Goal: Information Seeking & Learning: Learn about a topic

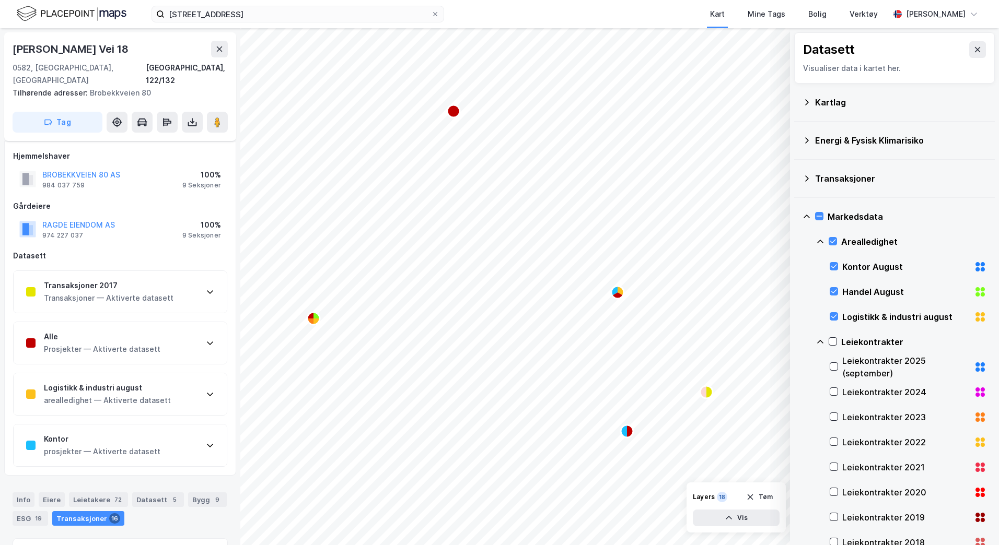
scroll to position [323, 0]
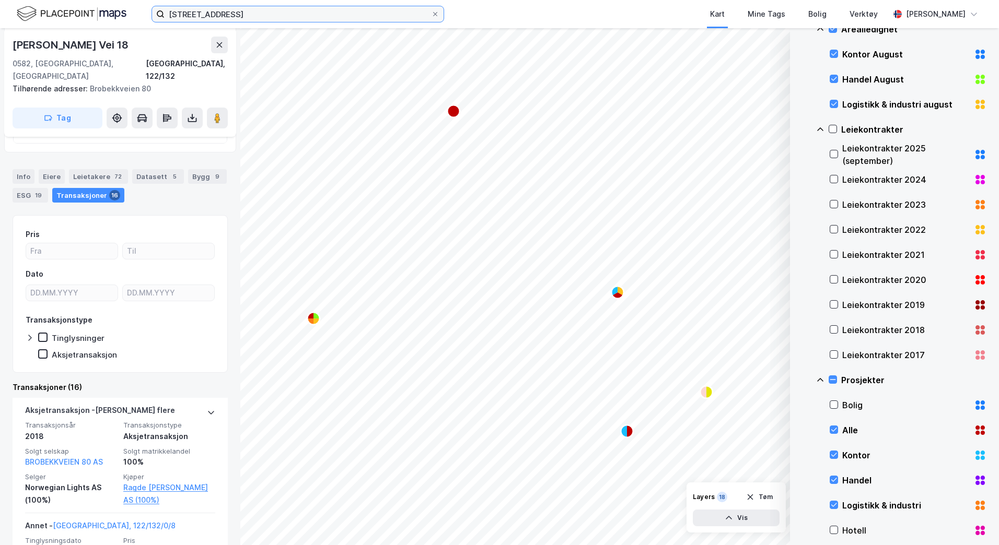
click at [354, 15] on input "[STREET_ADDRESS]" at bounding box center [298, 14] width 266 height 16
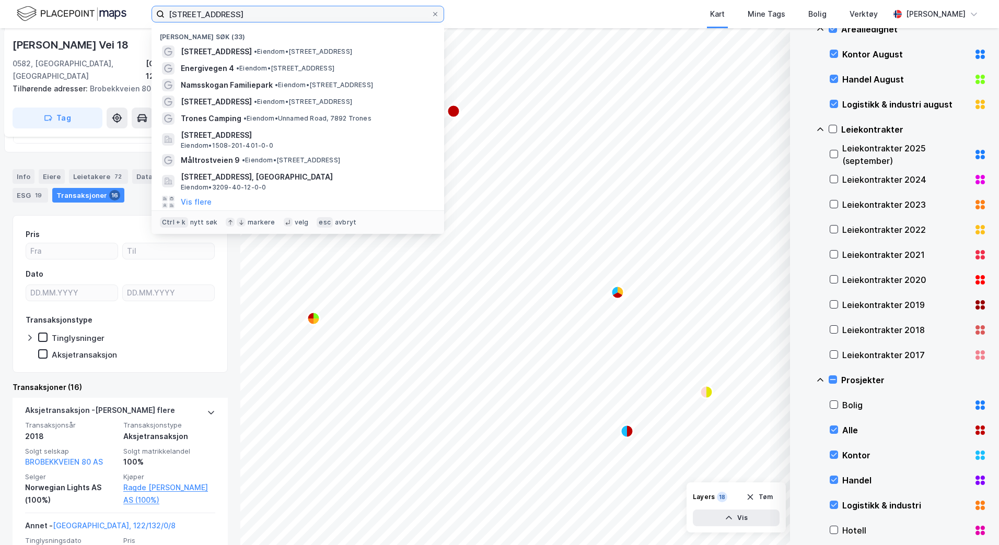
drag, startPoint x: 354, startPoint y: 15, endPoint x: 63, endPoint y: 34, distance: 291.6
click at [63, 34] on div "østre [STREET_ADDRESS] Nylige søk (33) [STREET_ADDRESS] • Eiendom • [STREET_ADD…" at bounding box center [499, 272] width 999 height 545
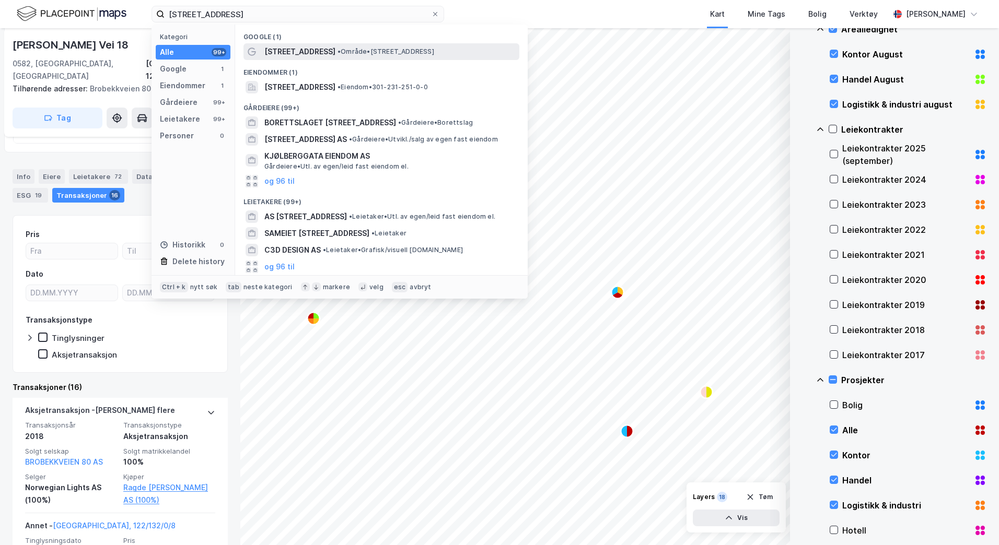
click at [316, 49] on span "[STREET_ADDRESS]" at bounding box center [299, 51] width 71 height 13
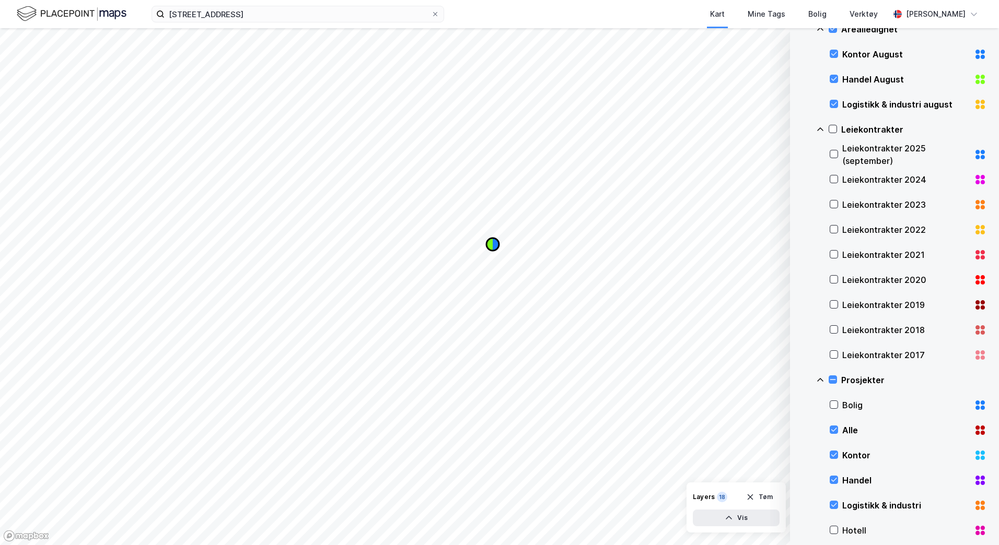
click at [489, 247] on icon "Map marker" at bounding box center [489, 244] width 6 height 13
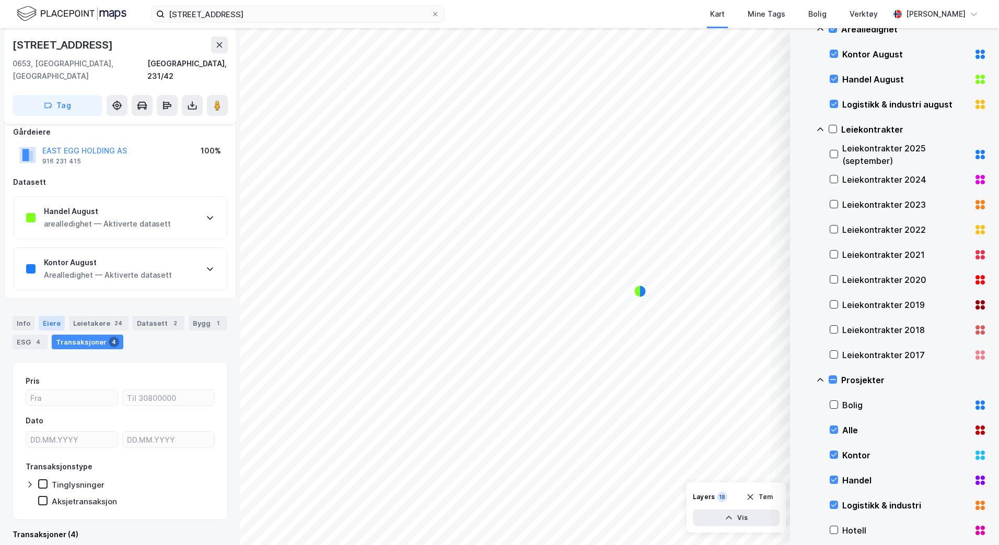
click at [42, 316] on div "Eiere" at bounding box center [52, 323] width 26 height 15
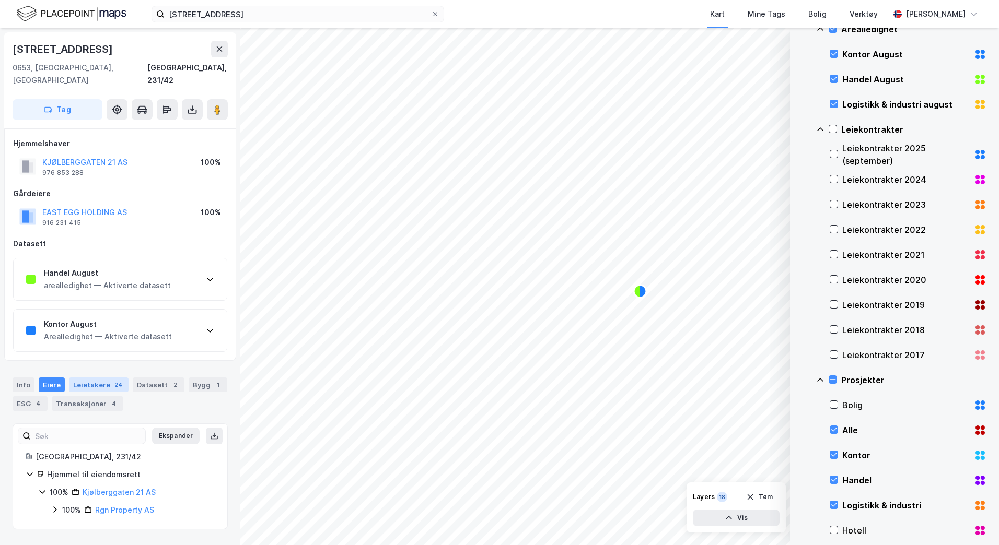
click at [101, 378] on div "Leietakere 24" at bounding box center [99, 385] width 60 height 15
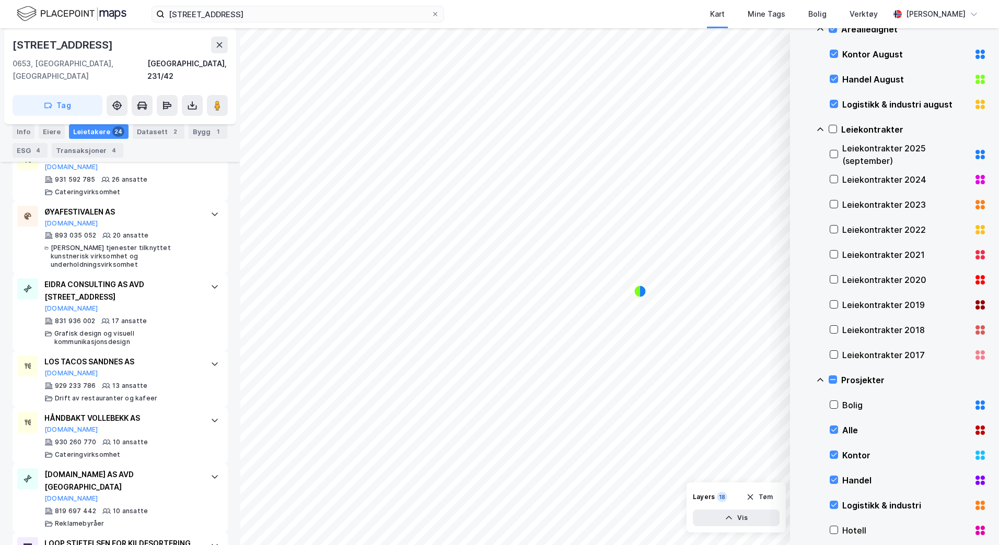
scroll to position [525, 0]
click at [640, 294] on icon "Map marker" at bounding box center [637, 291] width 6 height 13
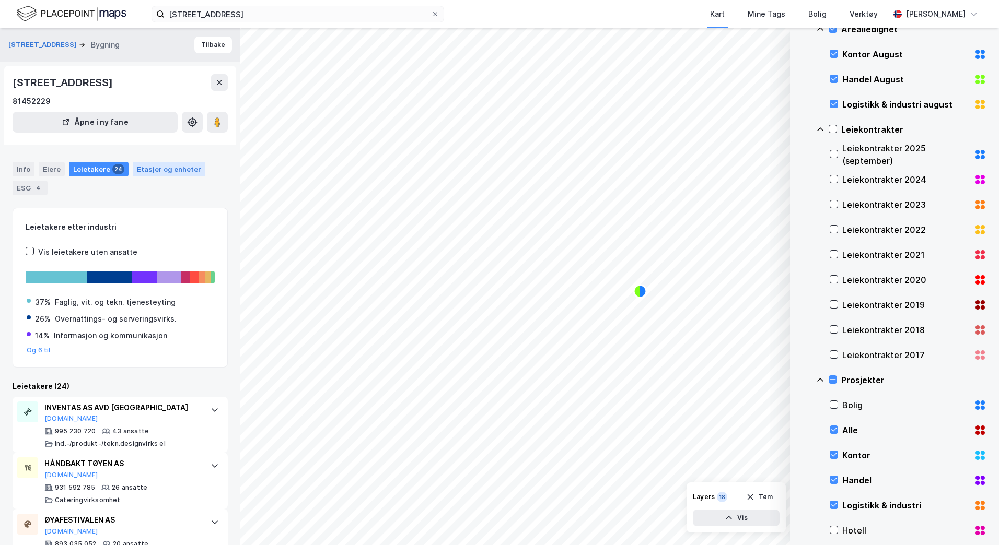
click at [137, 170] on div "Etasjer og enheter" at bounding box center [169, 169] width 64 height 9
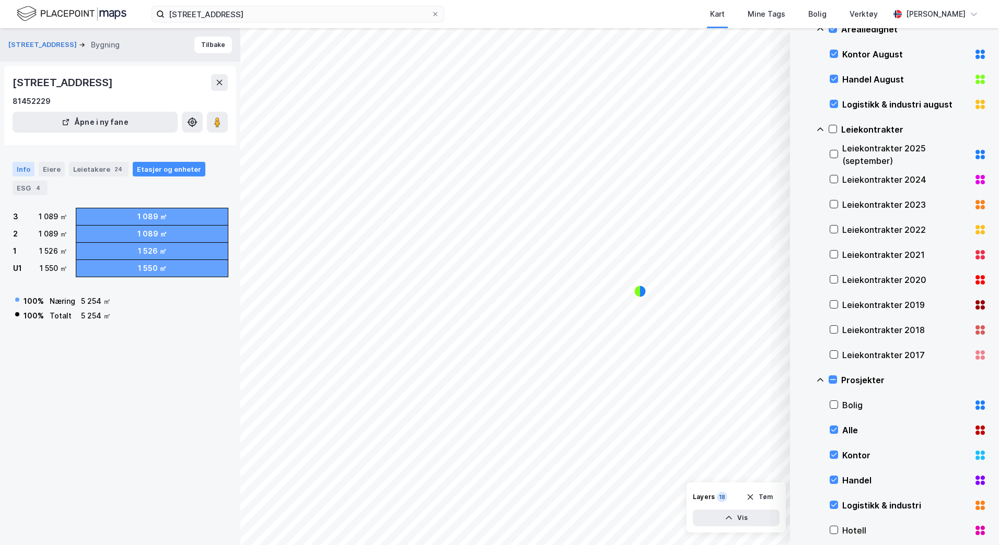
click at [30, 170] on div "Info" at bounding box center [24, 169] width 22 height 15
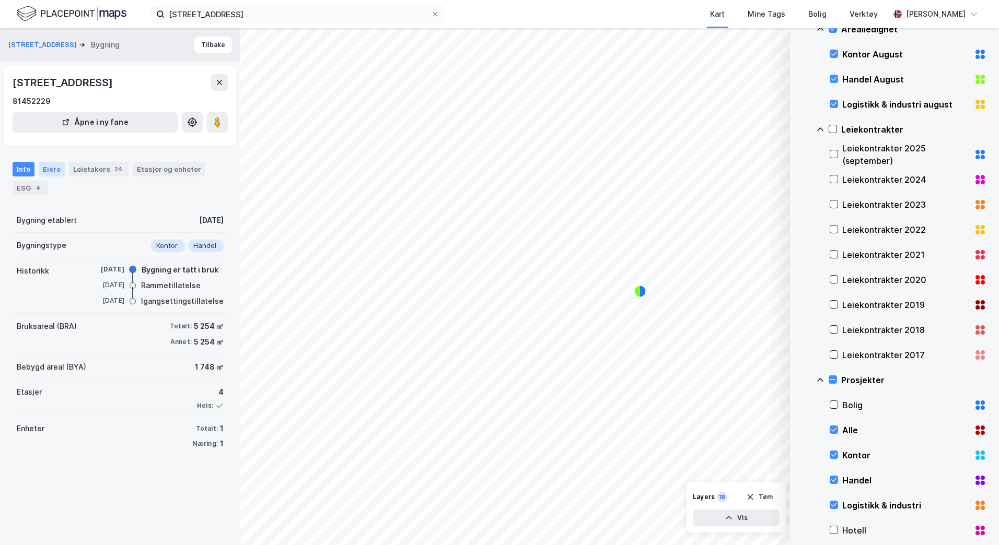
click at [45, 172] on div "Eiere" at bounding box center [52, 169] width 26 height 15
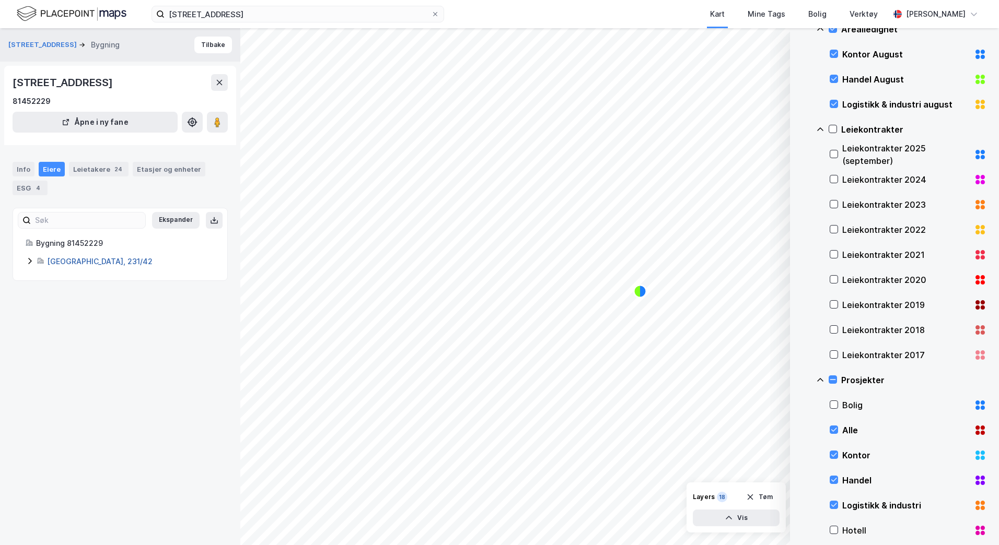
click at [57, 257] on link "[GEOGRAPHIC_DATA], 231/42" at bounding box center [100, 261] width 106 height 9
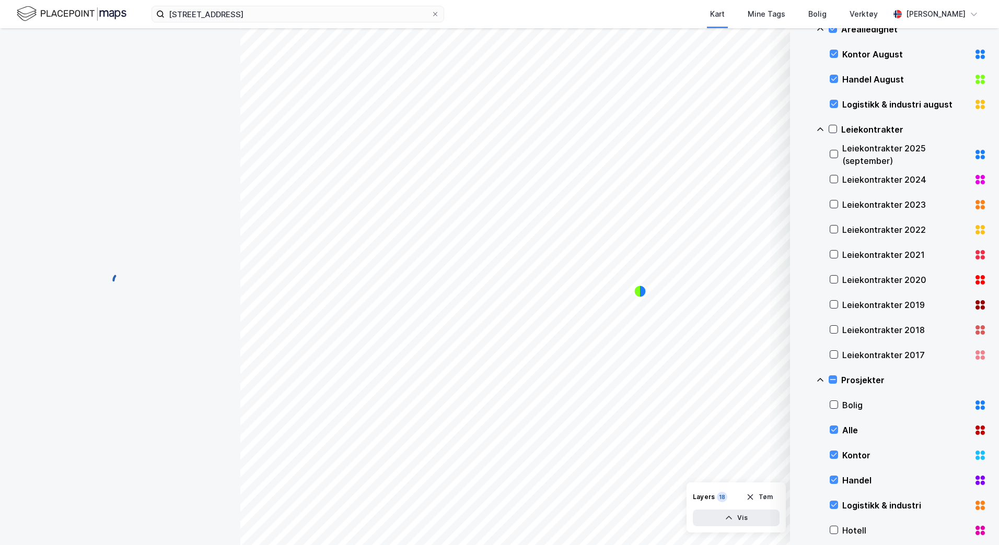
scroll to position [146, 0]
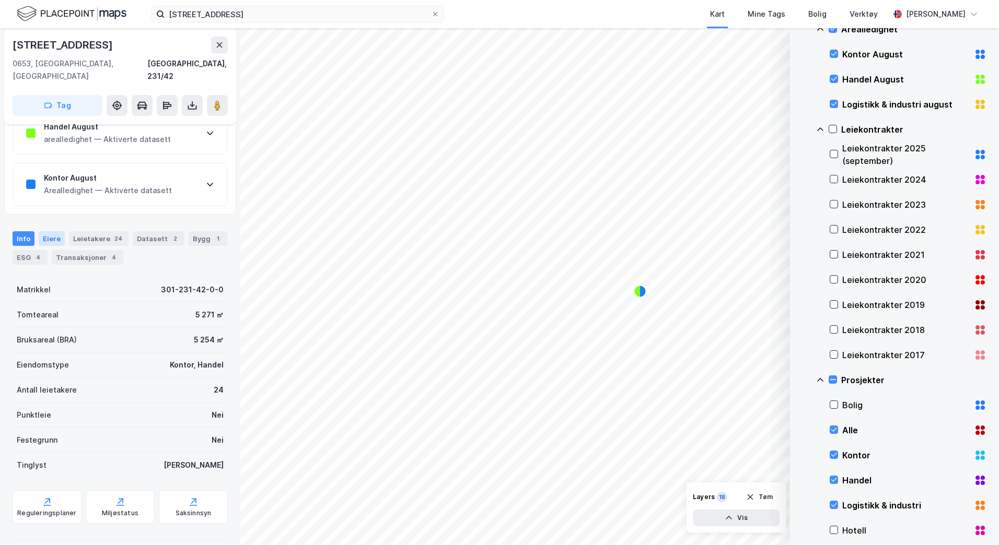
click at [57, 231] on div "Eiere" at bounding box center [52, 238] width 26 height 15
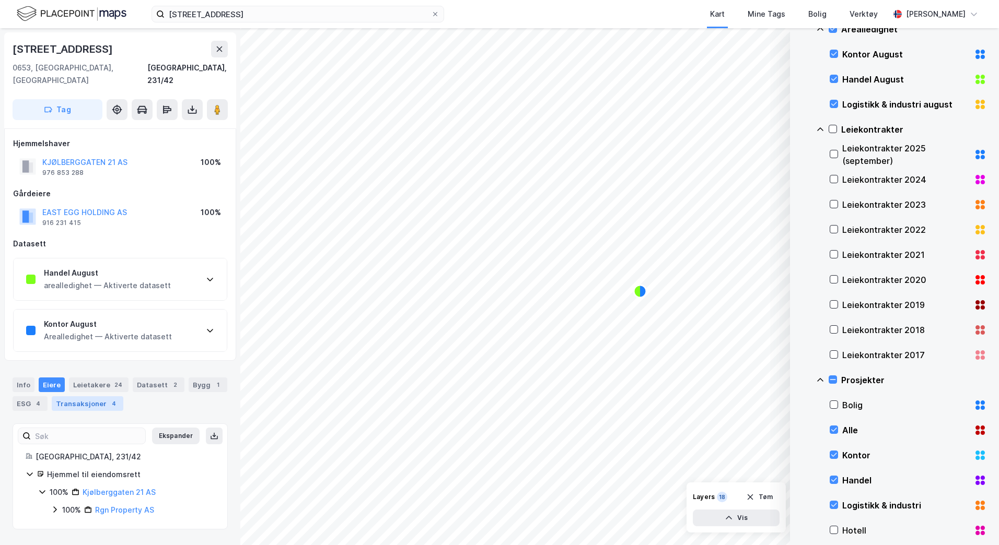
click at [85, 396] on div "Transaksjoner 4" at bounding box center [88, 403] width 72 height 15
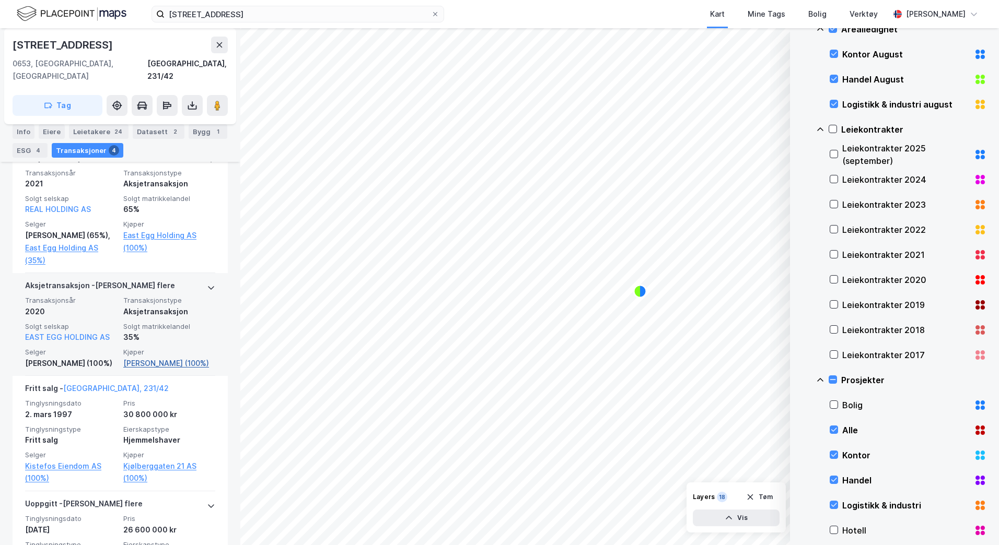
scroll to position [462, 0]
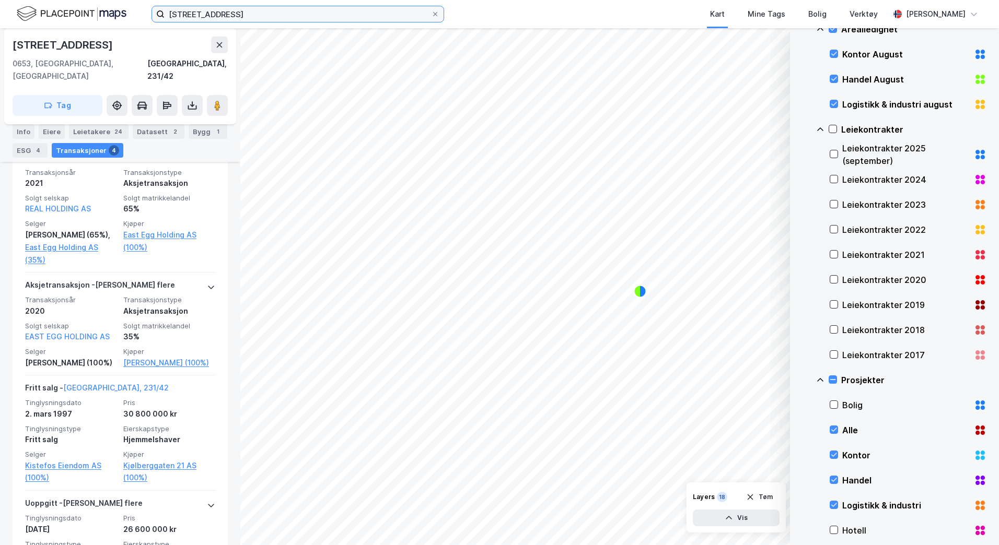
click at [253, 14] on input "[STREET_ADDRESS]" at bounding box center [298, 14] width 266 height 16
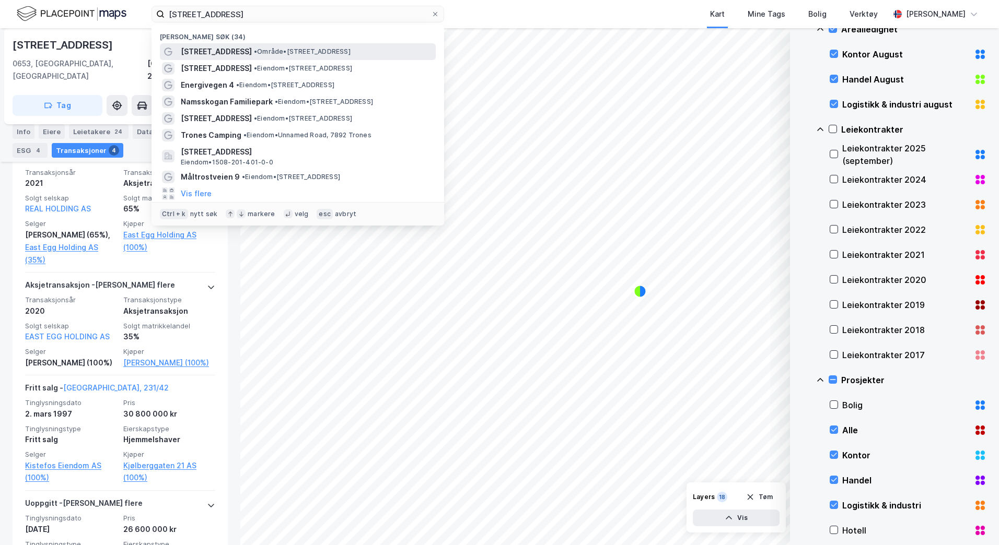
click at [254, 49] on span "•" at bounding box center [255, 52] width 3 height 8
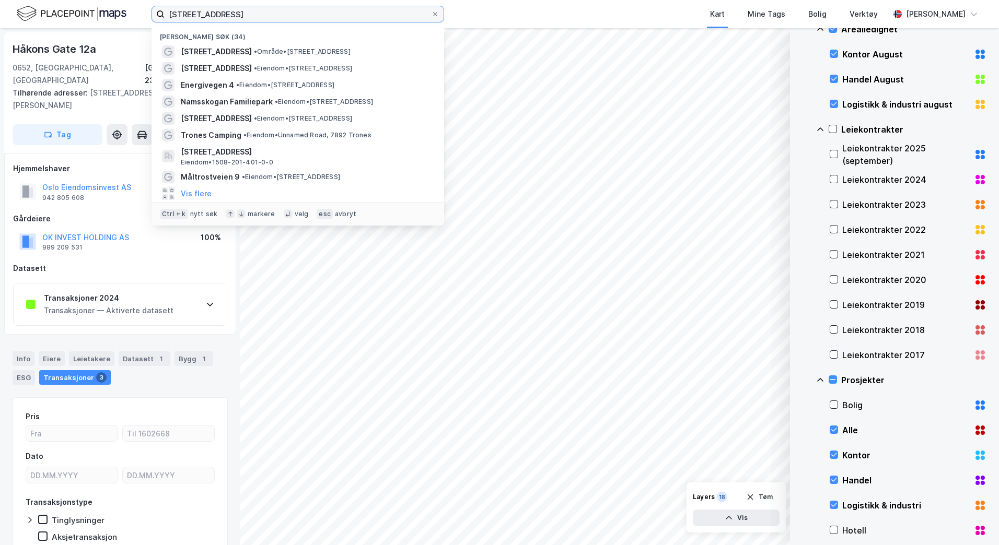
click at [254, 16] on input "[STREET_ADDRESS]" at bounding box center [298, 14] width 266 height 16
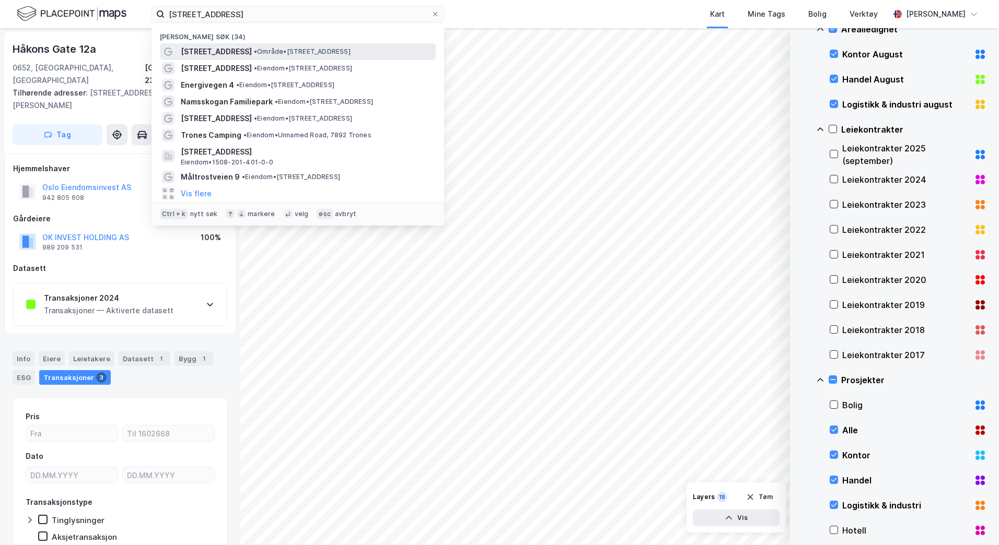
click at [279, 50] on span "• Område • [STREET_ADDRESS]" at bounding box center [302, 52] width 97 height 8
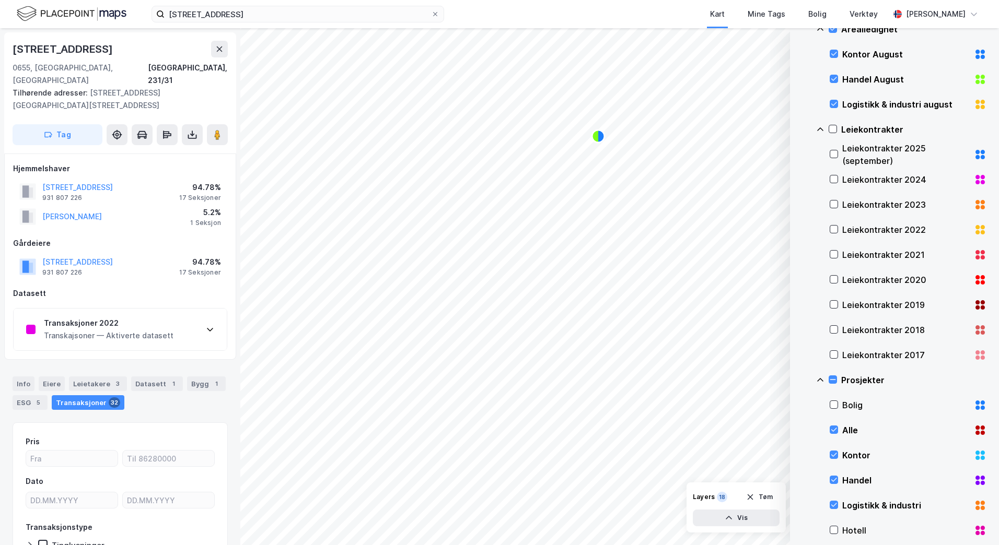
scroll to position [1, 0]
click at [220, 48] on icon at bounding box center [220, 48] width 6 height 5
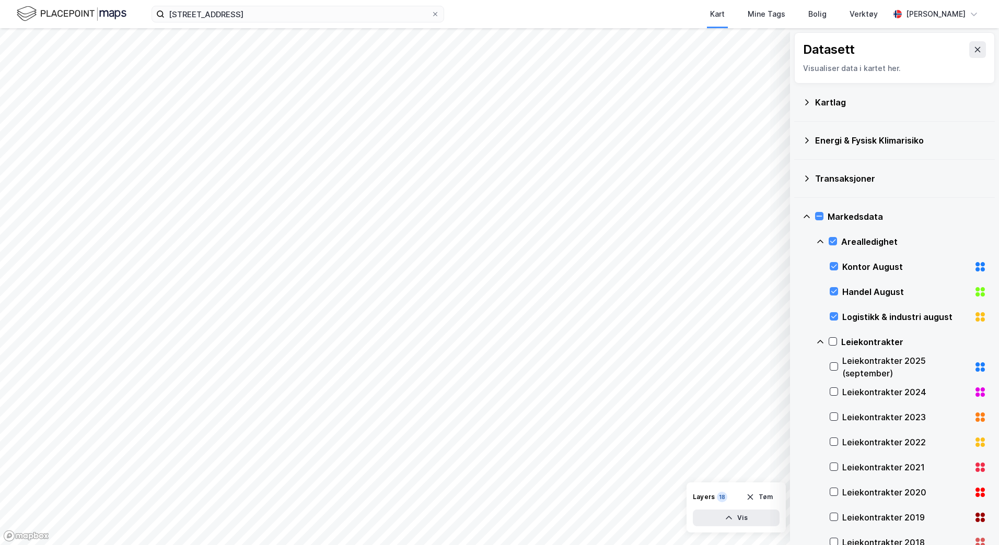
click at [798, 52] on icon at bounding box center [977, 49] width 8 height 8
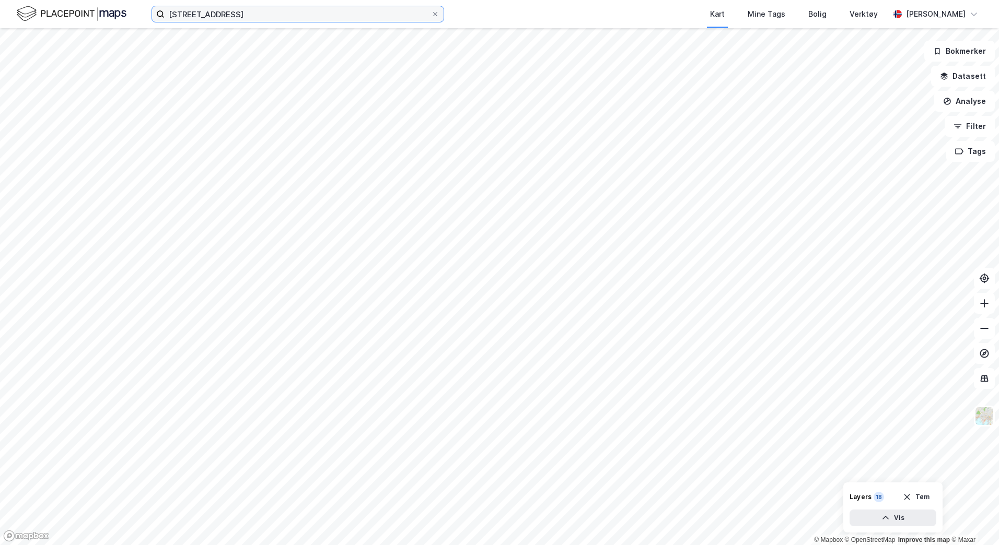
click at [302, 16] on input "[STREET_ADDRESS]" at bounding box center [298, 14] width 266 height 16
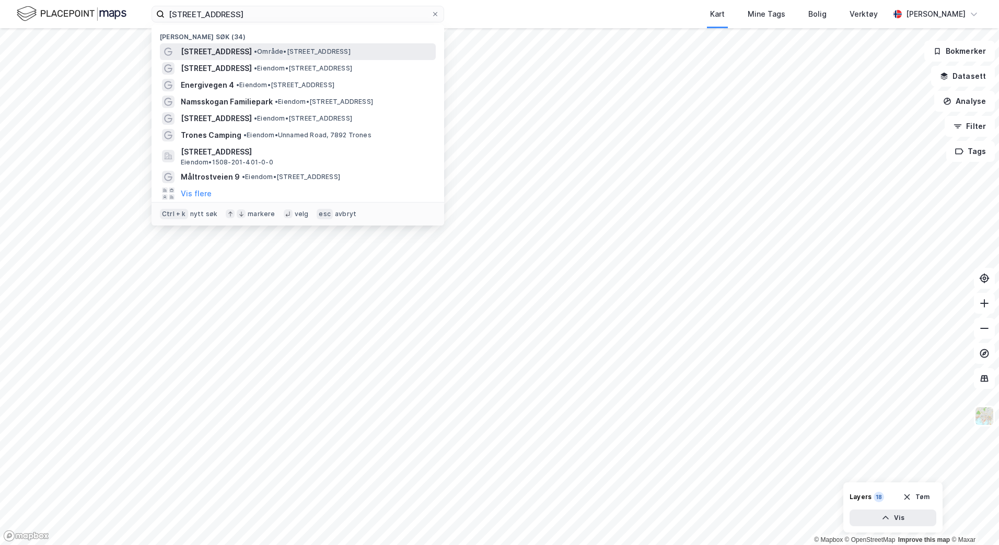
click at [280, 45] on div "[STREET_ADDRESS] • Område • [STREET_ADDRESS]" at bounding box center [307, 51] width 253 height 13
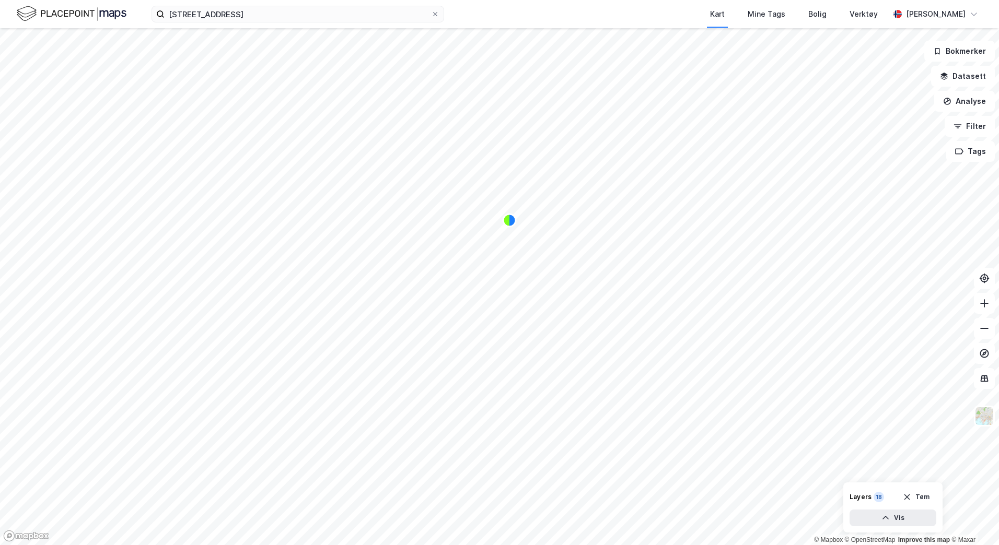
click at [31, 9] on img at bounding box center [72, 14] width 110 height 18
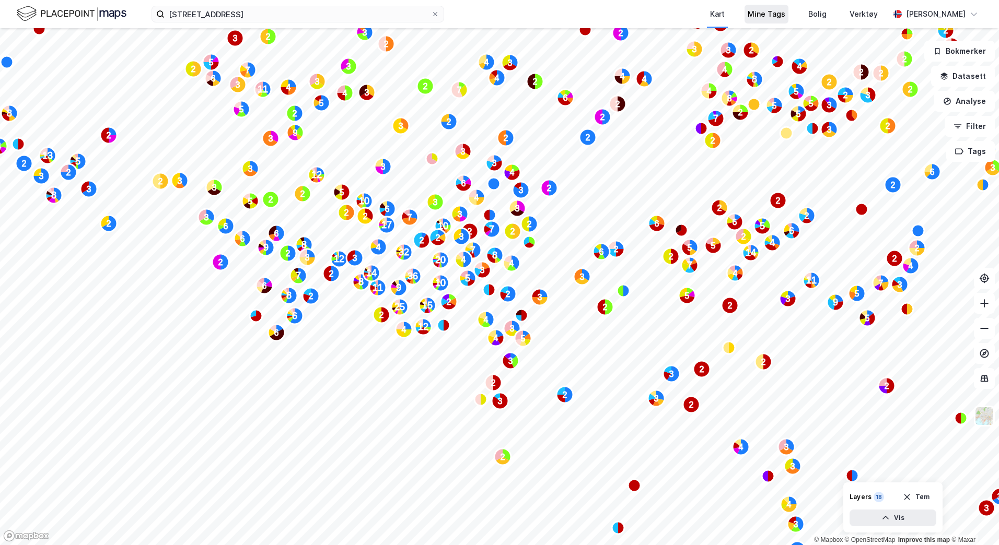
click at [747, 10] on div "Mine Tags" at bounding box center [766, 14] width 38 height 13
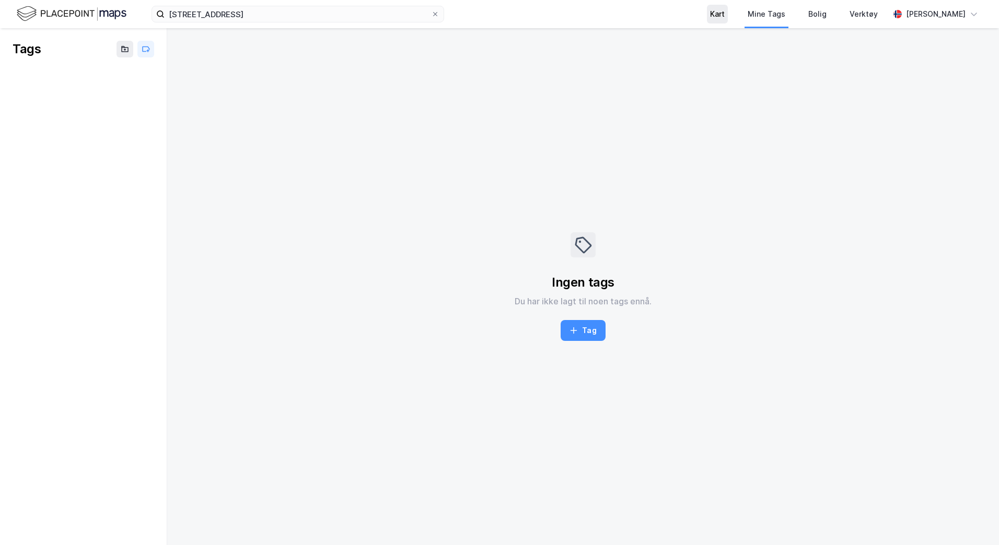
click at [710, 12] on div "Kart" at bounding box center [717, 14] width 15 height 13
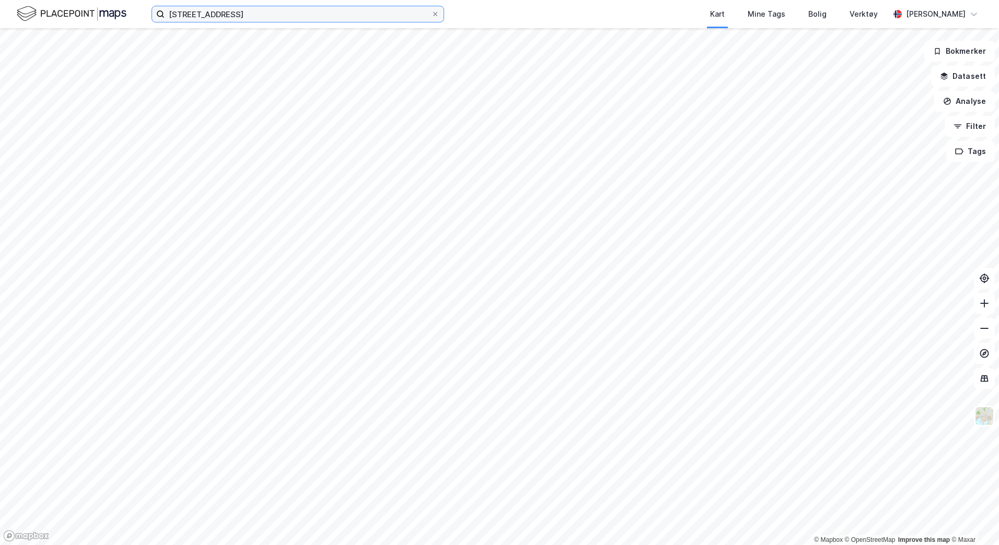
click at [263, 8] on input "[STREET_ADDRESS]" at bounding box center [298, 14] width 266 height 16
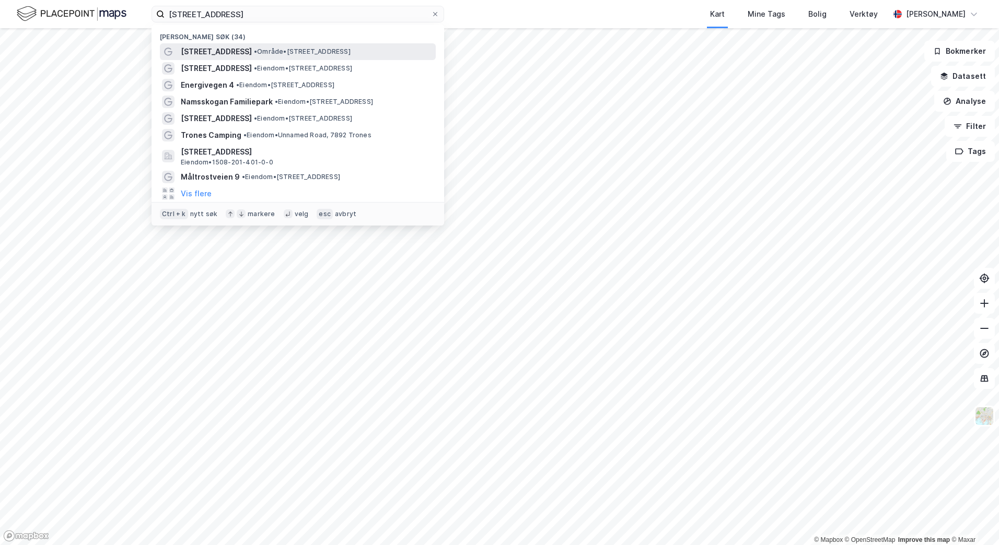
click at [254, 48] on span "• Område • [STREET_ADDRESS]" at bounding box center [302, 52] width 97 height 8
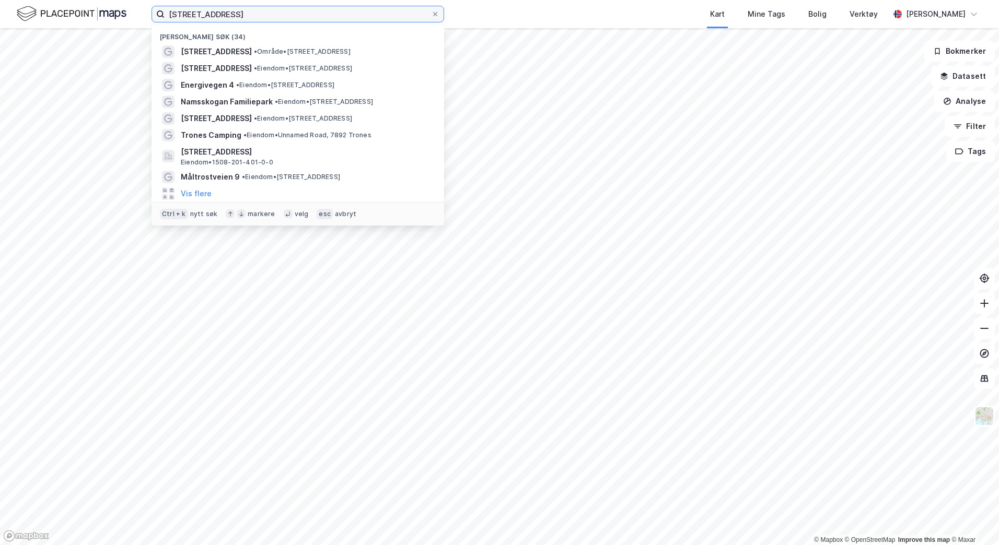
click at [262, 14] on input "[STREET_ADDRESS]" at bounding box center [298, 14] width 266 height 16
drag, startPoint x: 262, startPoint y: 14, endPoint x: 136, endPoint y: 16, distance: 125.4
click at [136, 17] on div "kjølberggata 13d Nylige søk (34) [STREET_ADDRESS] • Område • [STREET_ADDRESS] •…" at bounding box center [499, 14] width 999 height 28
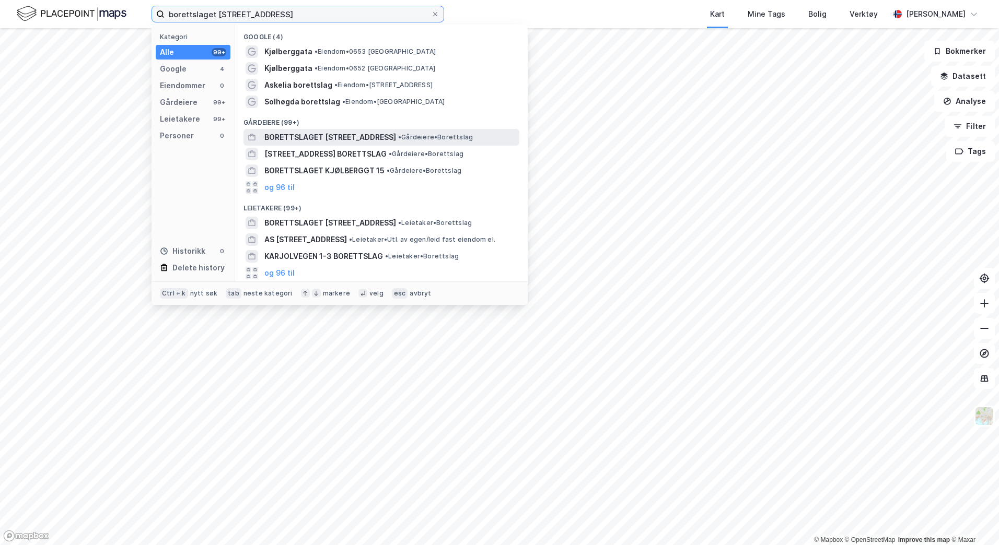
type input "borettslaget [STREET_ADDRESS]"
click at [376, 137] on span "BORETTSLAGET [STREET_ADDRESS]" at bounding box center [330, 137] width 132 height 13
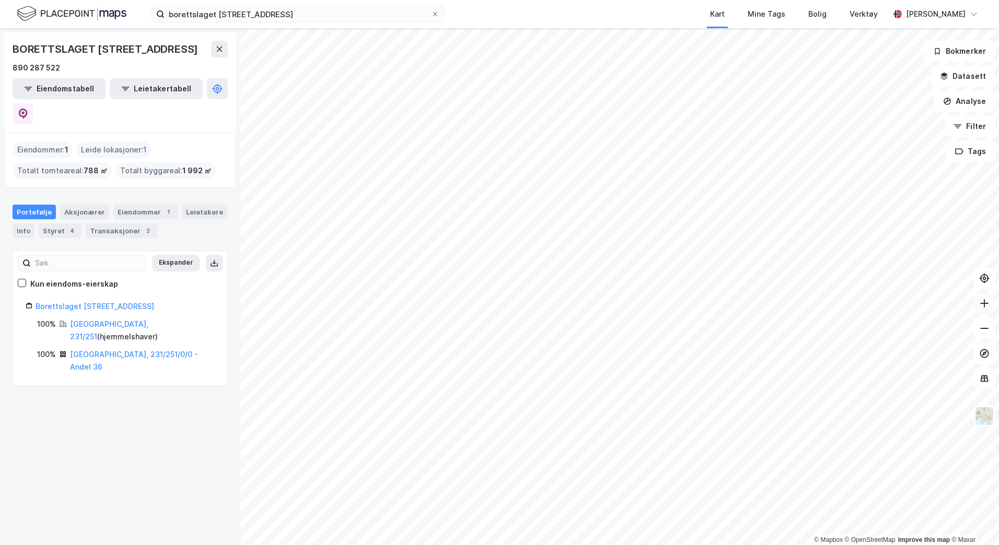
click at [798, 306] on icon at bounding box center [984, 303] width 1 height 8
click at [85, 205] on div "Aksjonærer" at bounding box center [84, 212] width 49 height 15
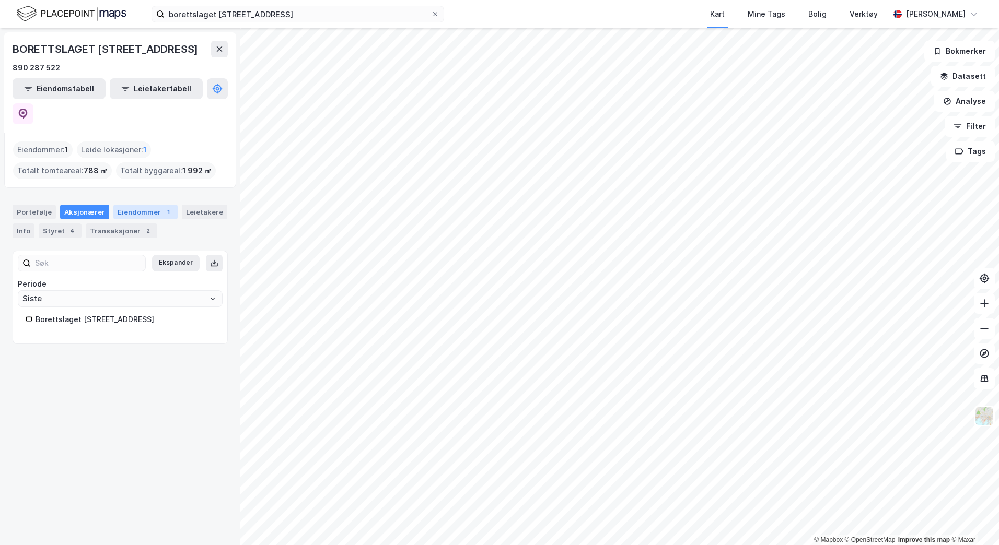
click at [118, 205] on div "Eiendommer 1" at bounding box center [145, 212] width 64 height 15
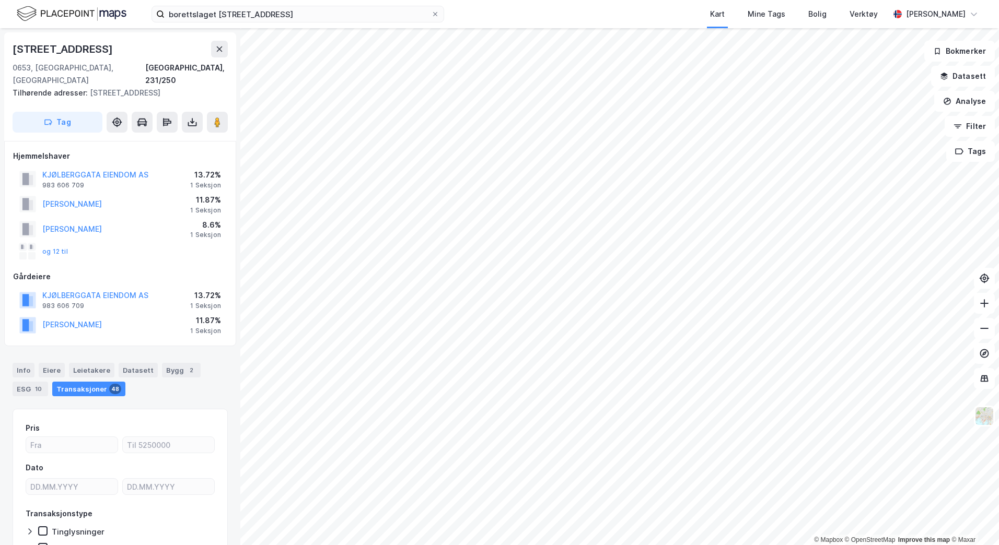
scroll to position [1, 0]
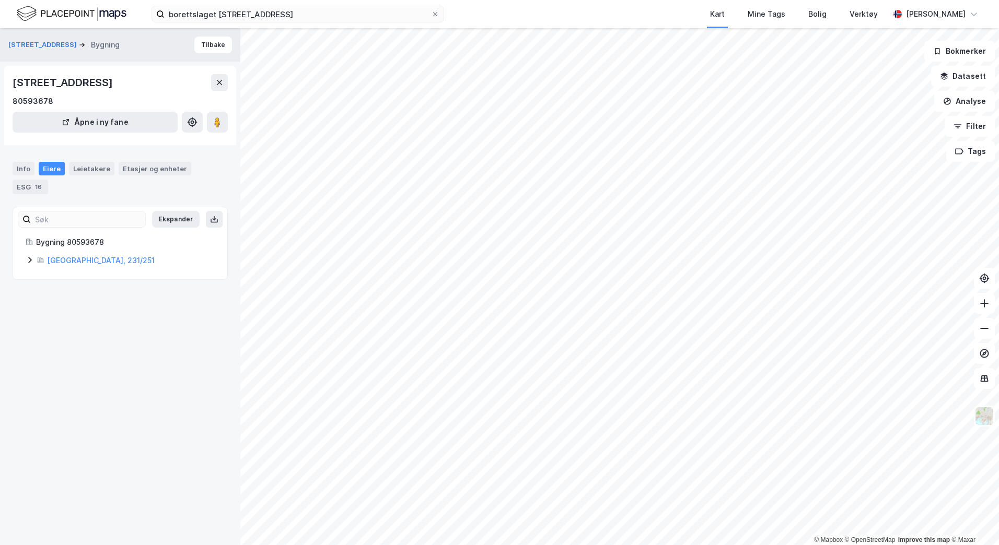
click at [25, 257] on div "Bygning 80593678 [GEOGRAPHIC_DATA], 231/251" at bounding box center [120, 251] width 214 height 31
click at [30, 260] on icon at bounding box center [30, 260] width 8 height 8
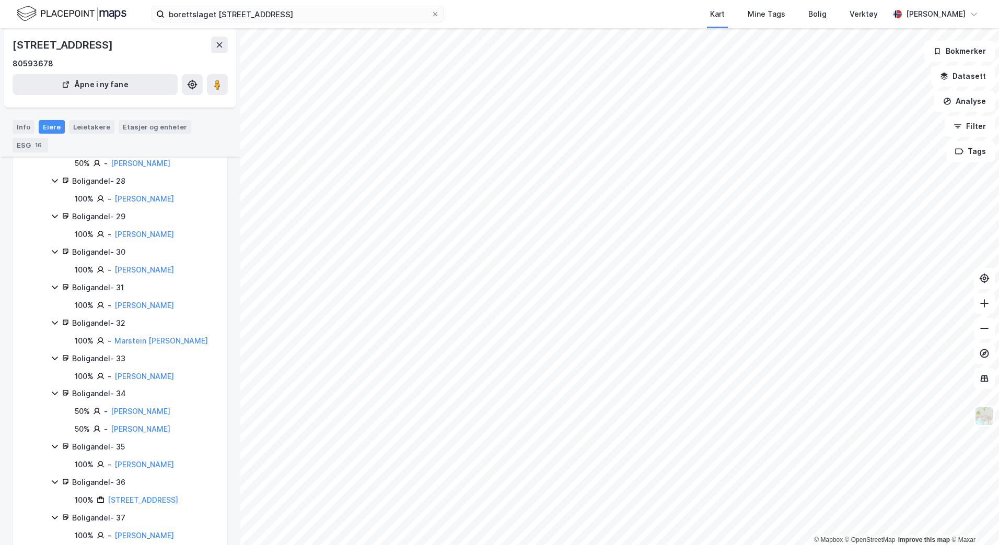
scroll to position [1256, 0]
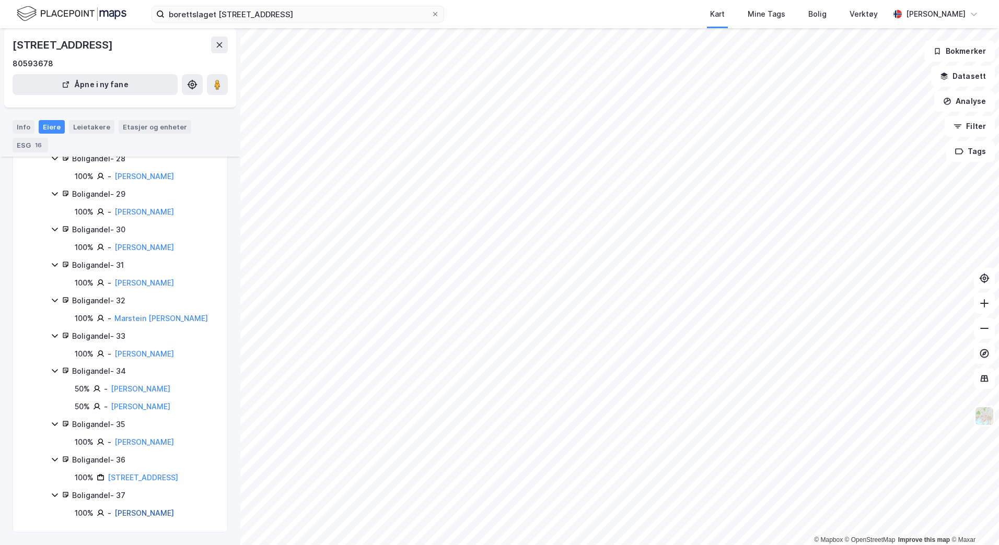
click at [119, 419] on link "[PERSON_NAME]" at bounding box center [144, 513] width 60 height 9
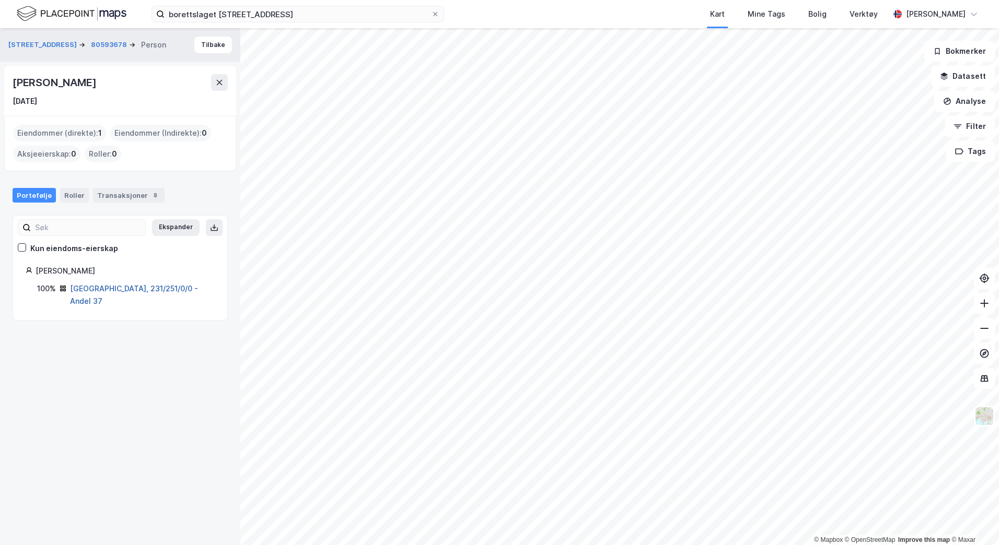
click at [87, 287] on link "[GEOGRAPHIC_DATA], 231/251/0/0 - Andel 37" at bounding box center [134, 294] width 128 height 21
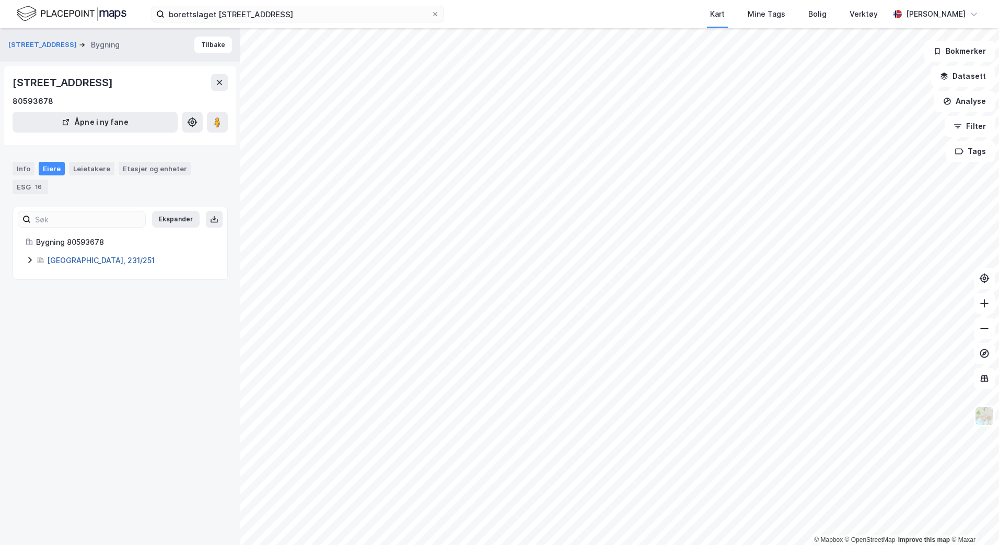
click at [63, 261] on link "[GEOGRAPHIC_DATA], 231/251" at bounding box center [101, 260] width 108 height 9
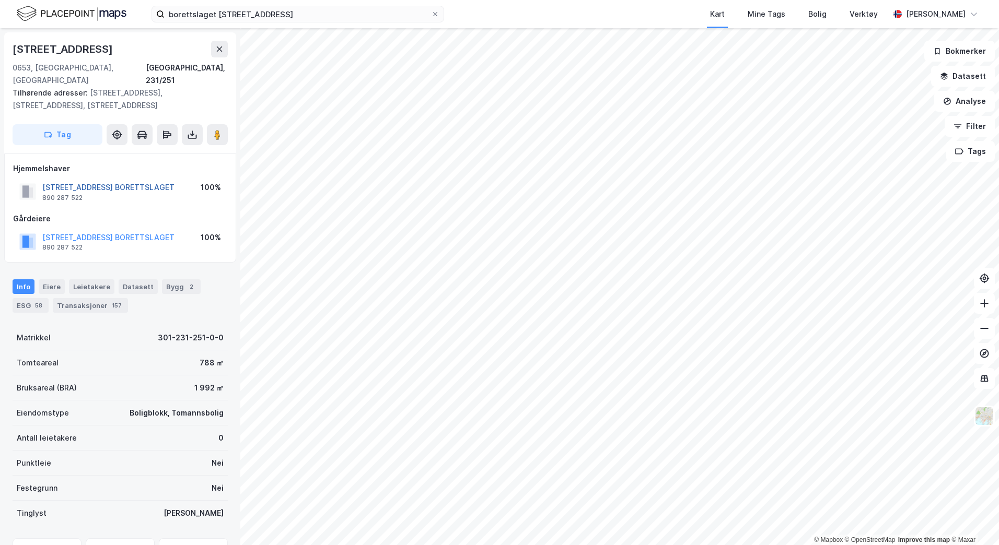
click at [0, 0] on button "[STREET_ADDRESS] BORETTSLAGET" at bounding box center [0, 0] width 0 height 0
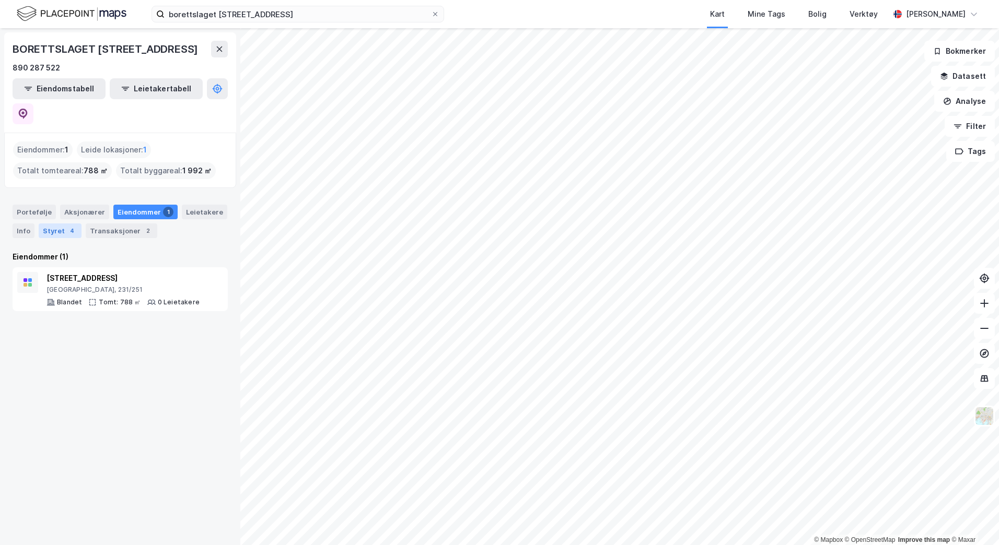
click at [63, 224] on div "Styret 4" at bounding box center [60, 231] width 43 height 15
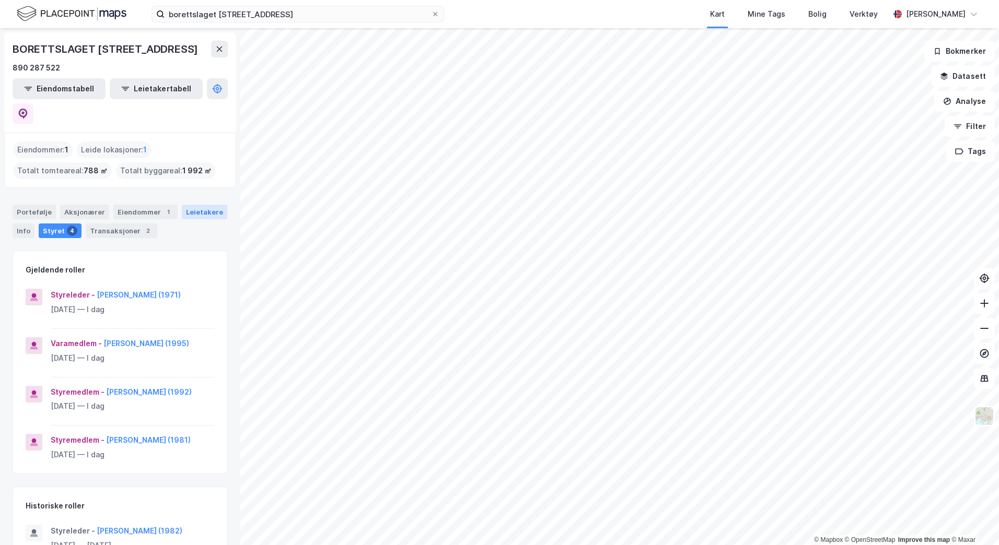
click at [201, 205] on div "Leietakere" at bounding box center [204, 212] width 45 height 15
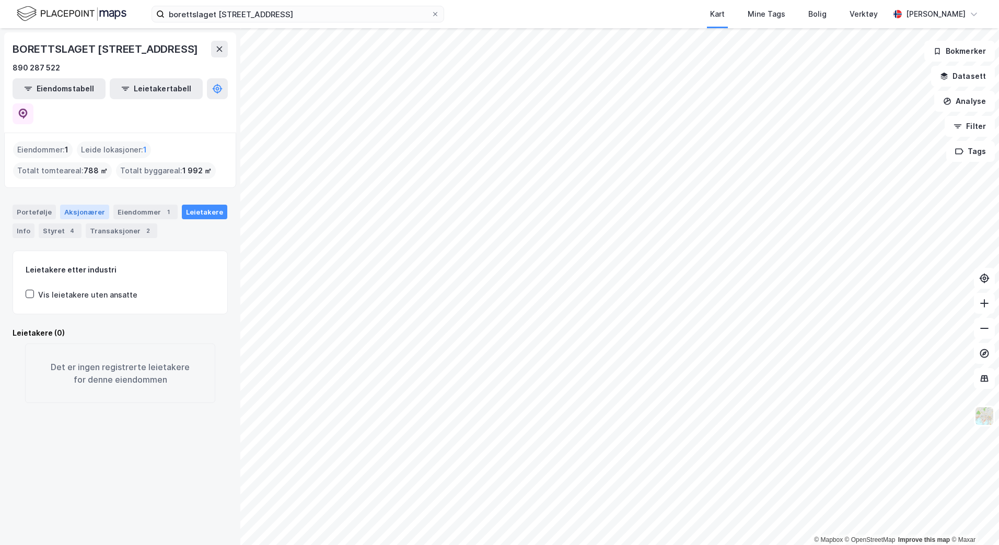
click at [80, 205] on div "Aksjonærer" at bounding box center [84, 212] width 49 height 15
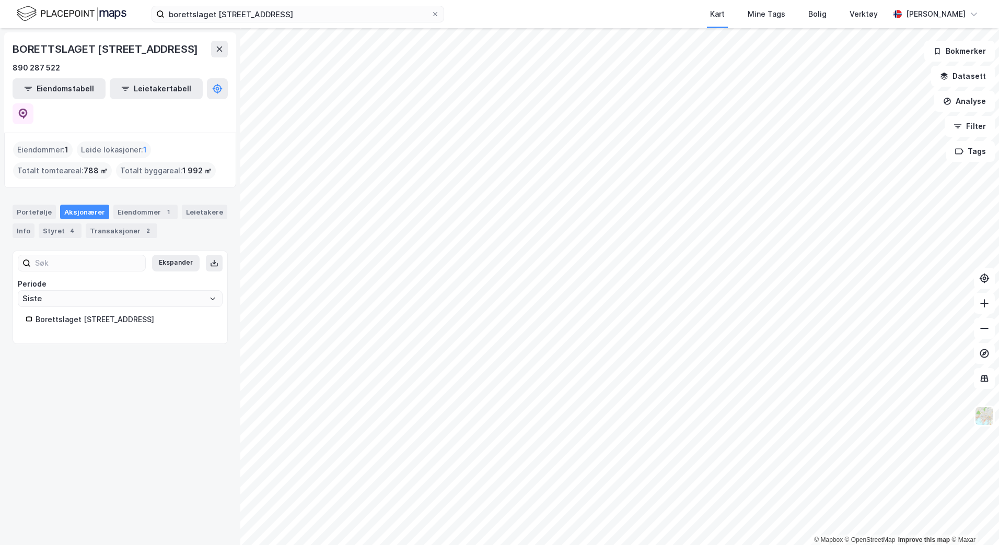
click at [88, 313] on div "Borettslaget [STREET_ADDRESS]" at bounding box center [125, 319] width 179 height 13
click at [49, 291] on input "Siste" at bounding box center [120, 299] width 204 height 16
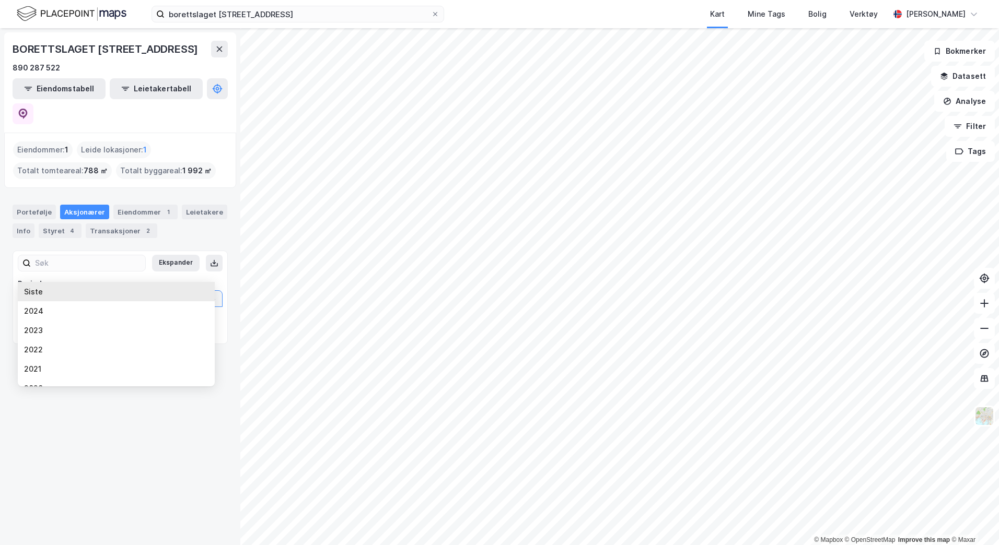
click at [49, 291] on input "Siste" at bounding box center [120, 299] width 204 height 16
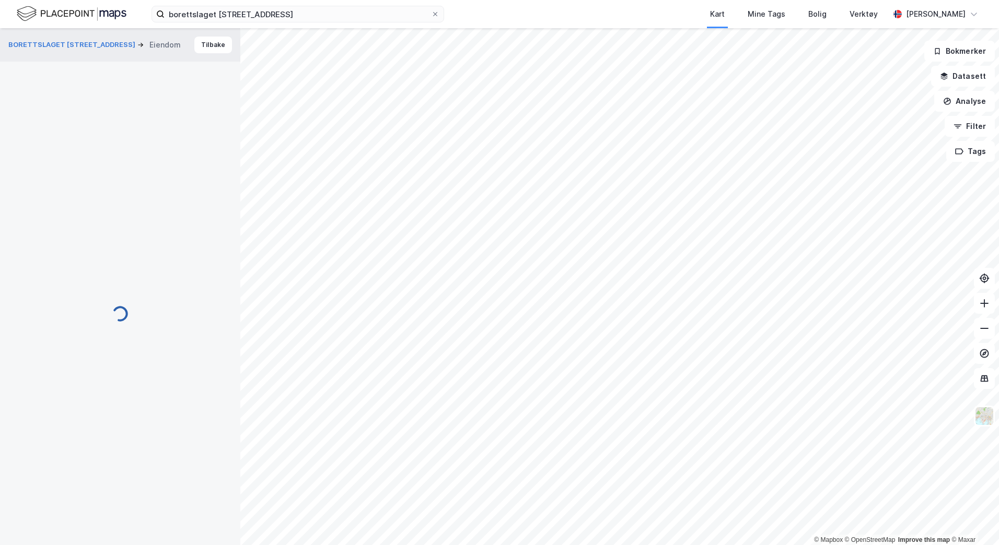
scroll to position [1, 0]
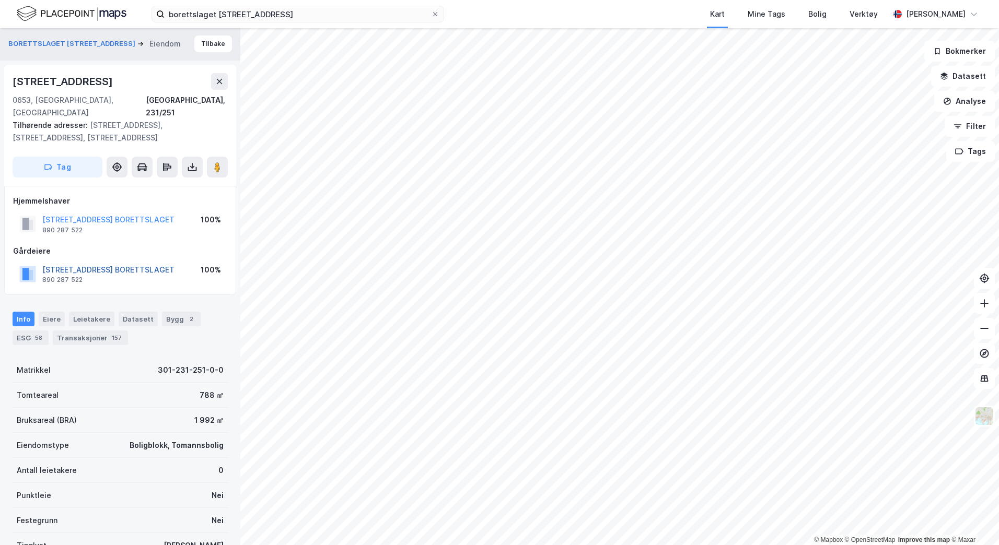
click at [0, 0] on button "[STREET_ADDRESS] BORETTSLAGET" at bounding box center [0, 0] width 0 height 0
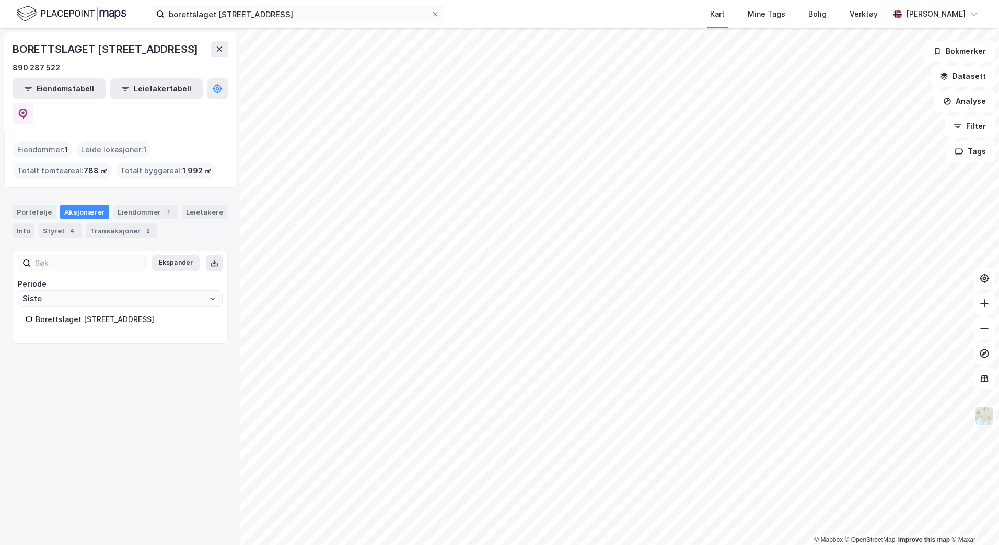
click at [93, 313] on div "Borettslaget [STREET_ADDRESS]" at bounding box center [125, 319] width 179 height 13
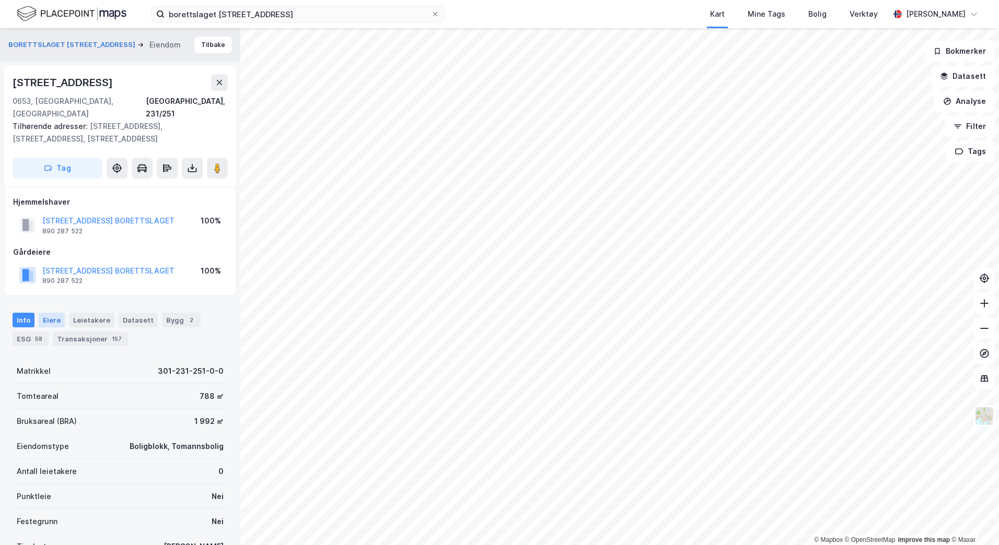
click at [50, 313] on div "Eiere" at bounding box center [52, 320] width 26 height 15
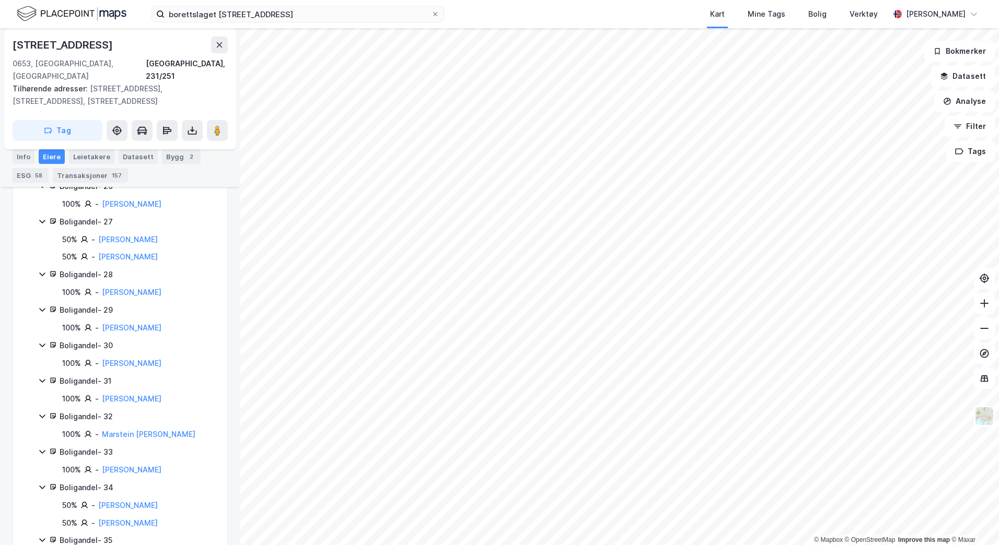
scroll to position [1338, 0]
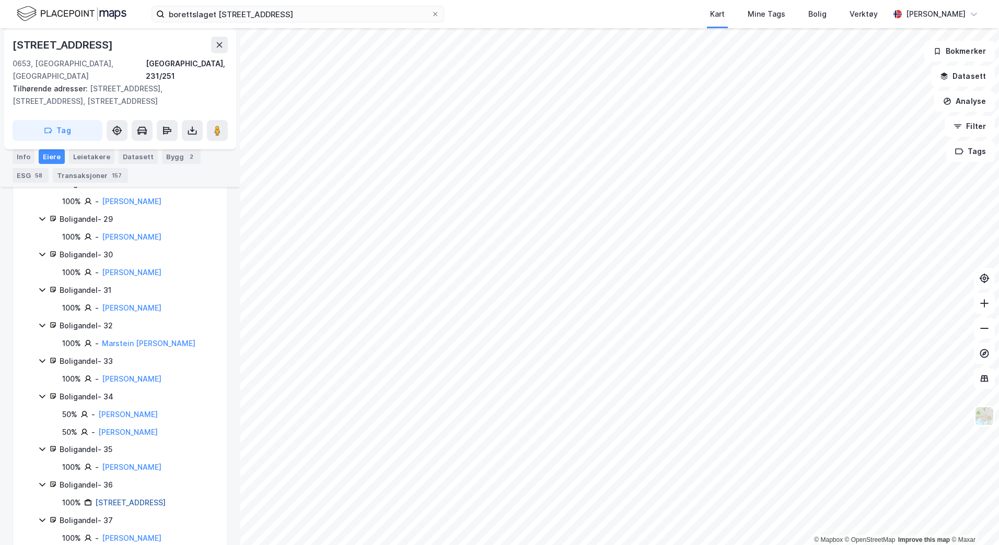
click at [136, 419] on link "[STREET_ADDRESS]" at bounding box center [130, 502] width 71 height 9
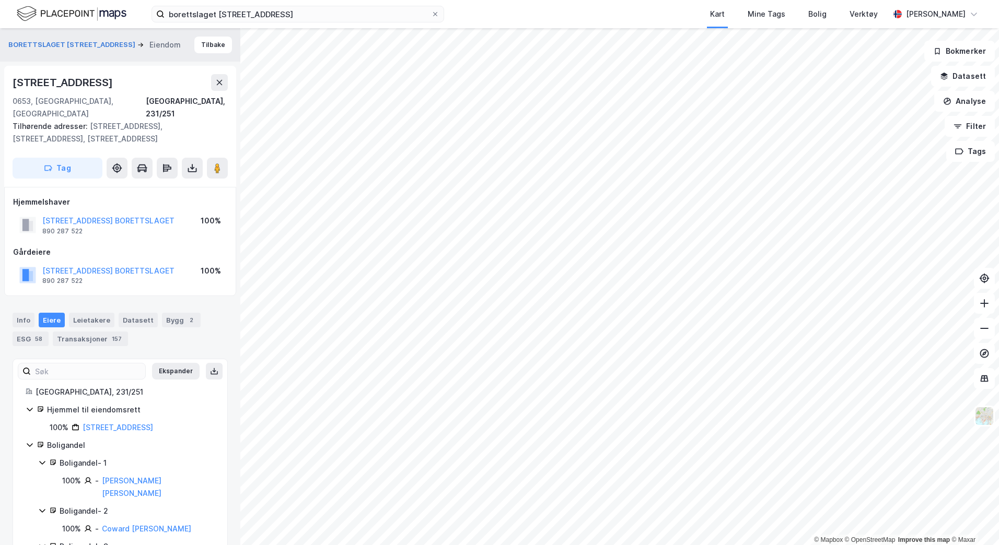
scroll to position [1338, 0]
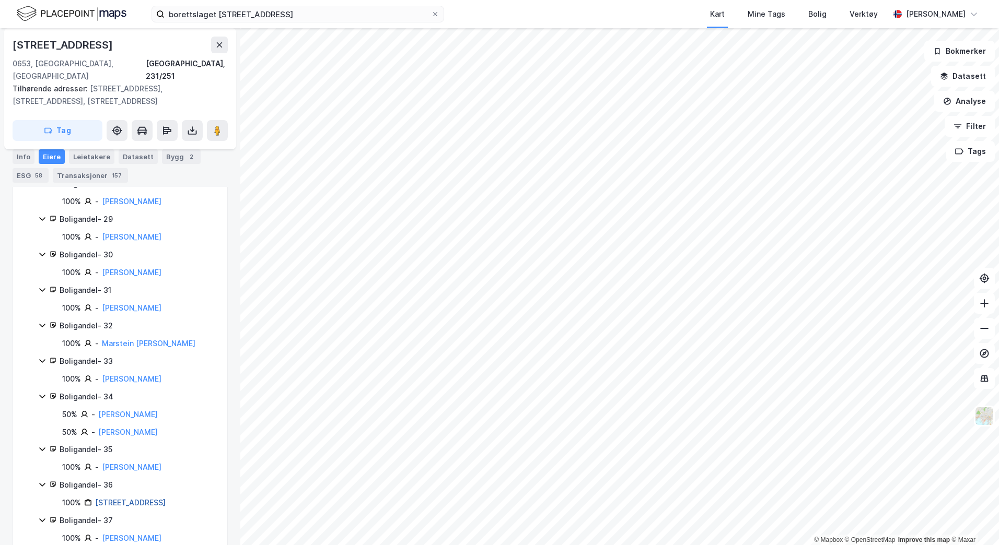
click at [116, 419] on link "[STREET_ADDRESS]" at bounding box center [130, 502] width 71 height 9
